Goal: Task Accomplishment & Management: Manage account settings

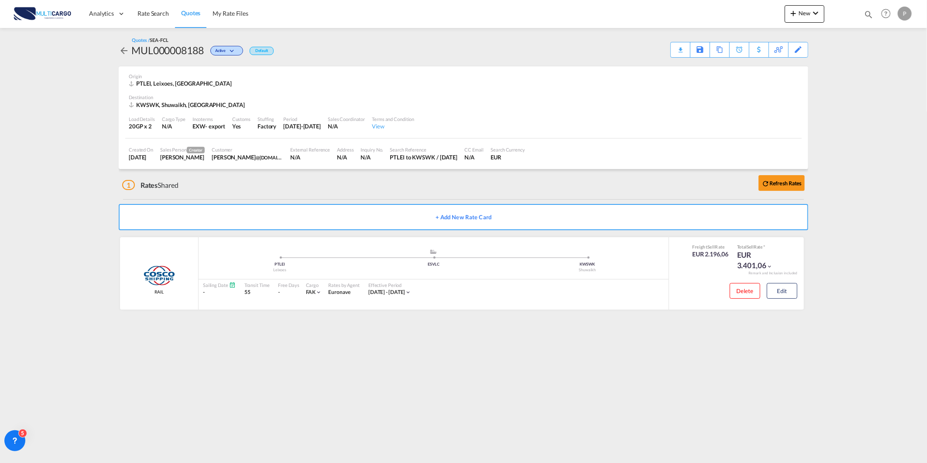
click at [865, 14] on md-icon "icon-magnify" at bounding box center [869, 15] width 10 height 10
click at [739, 19] on select "Quotes" at bounding box center [729, 15] width 41 height 16
select select "Quotes"
click at [709, 7] on select "Quotes" at bounding box center [729, 15] width 41 height 16
click at [762, 14] on input at bounding box center [803, 14] width 109 height 15
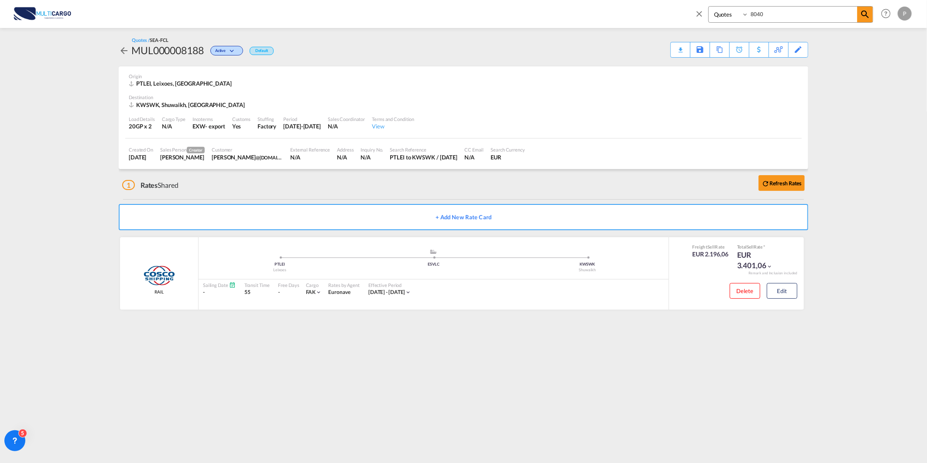
type input "8040"
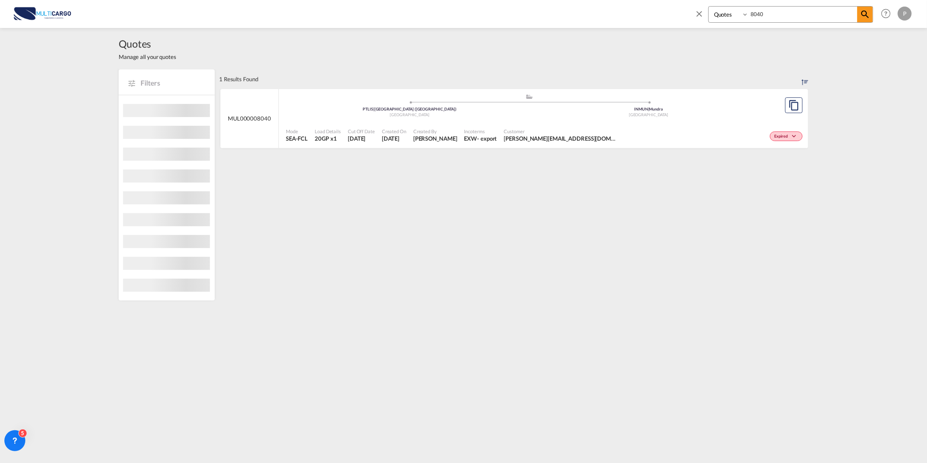
click at [227, 112] on div "MUL000008040" at bounding box center [249, 118] width 58 height 59
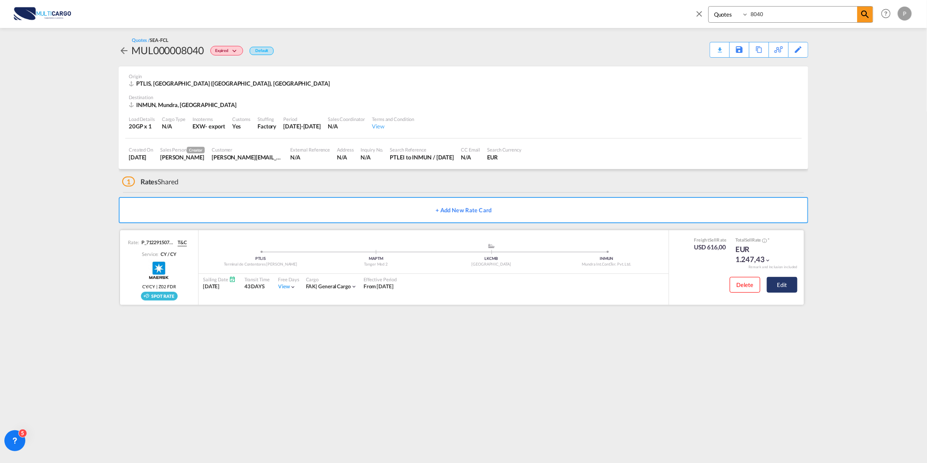
click at [791, 287] on button "Edit" at bounding box center [782, 285] width 31 height 16
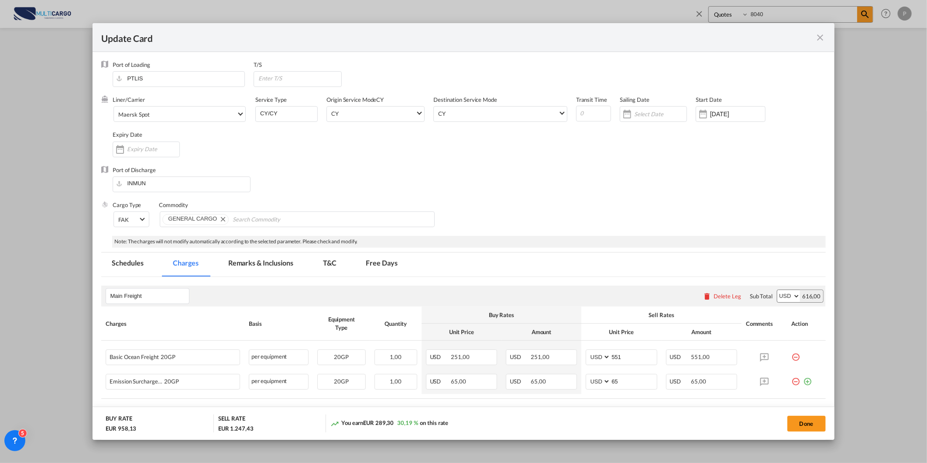
select select "per equipment"
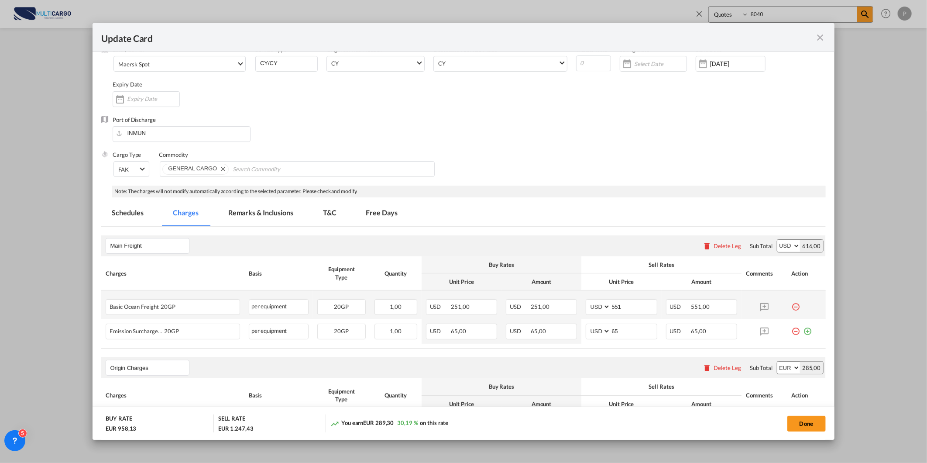
scroll to position [97, 0]
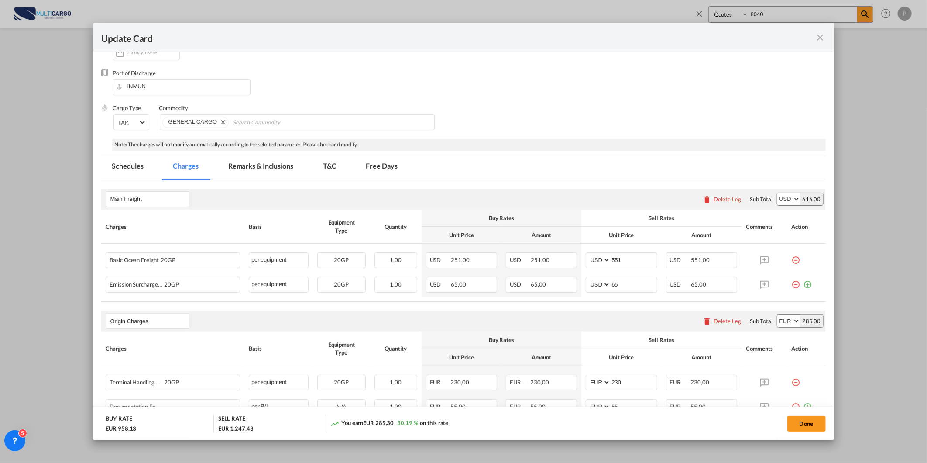
click at [364, 166] on md-tab-item "Free Days" at bounding box center [382, 167] width 52 height 24
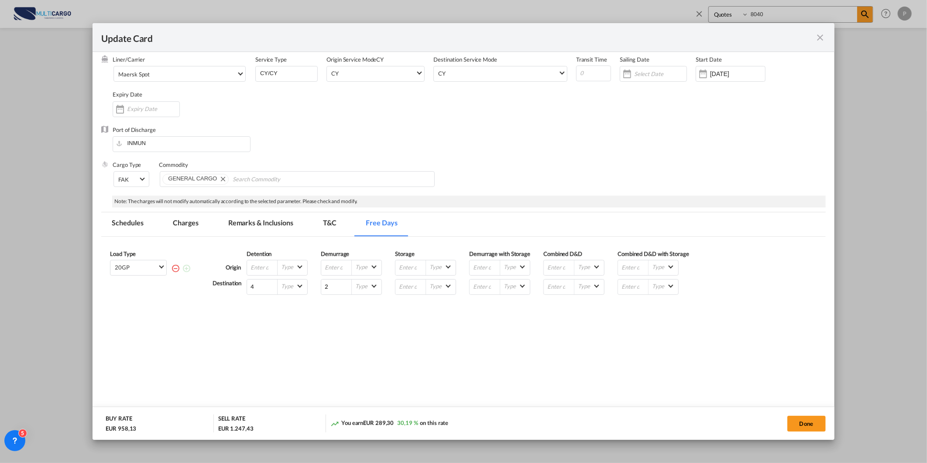
scroll to position [40, 0]
click at [813, 36] on div "Update Card" at bounding box center [458, 37] width 714 height 11
click at [818, 41] on md-icon "icon-close fg-AAA8AD m-0 pointer" at bounding box center [820, 37] width 10 height 10
